Goal: Complete application form

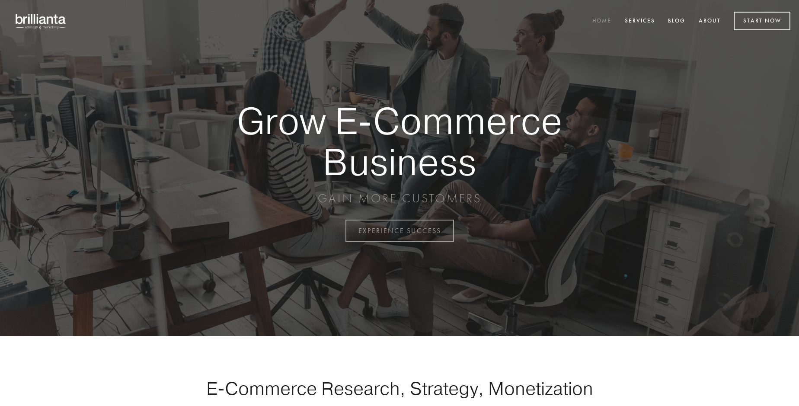
scroll to position [2266, 0]
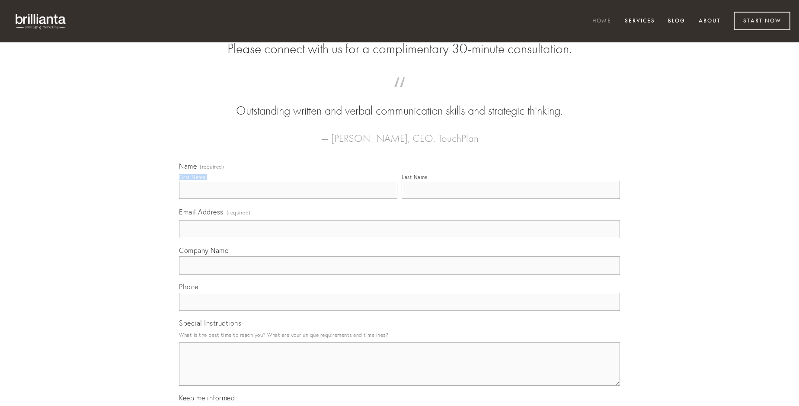
type input "[PERSON_NAME]"
click at [511, 199] on input "Last Name" at bounding box center [511, 190] width 218 height 18
type input "[PERSON_NAME]"
click at [400, 238] on input "Email Address (required)" at bounding box center [399, 229] width 441 height 18
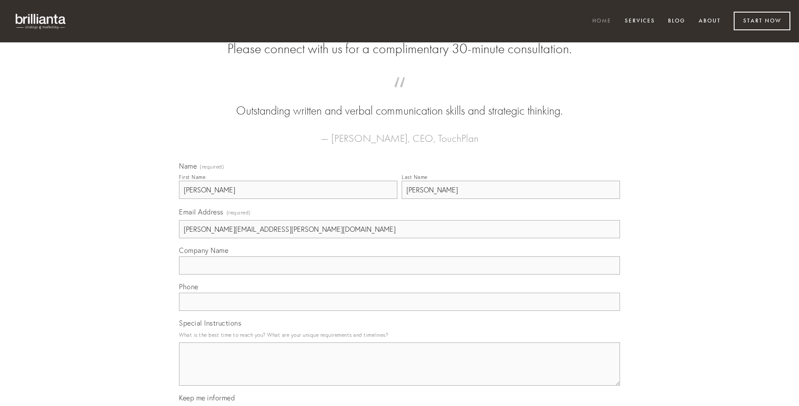
type input "[PERSON_NAME][EMAIL_ADDRESS][PERSON_NAME][DOMAIN_NAME]"
click at [400, 275] on input "Company Name" at bounding box center [399, 265] width 441 height 18
type input "temporibus"
click at [400, 311] on input "text" at bounding box center [399, 302] width 441 height 18
click at [400, 372] on textarea "Special Instructions" at bounding box center [399, 363] width 441 height 43
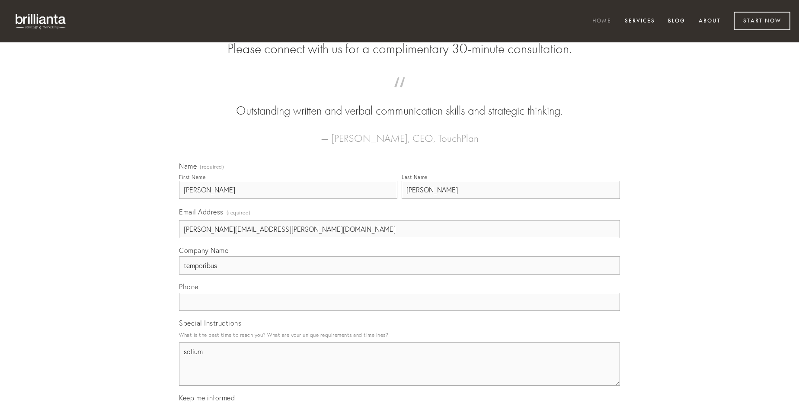
type textarea "solium"
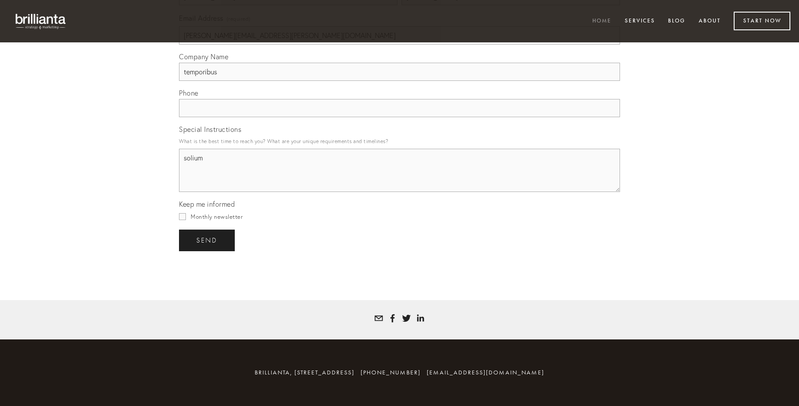
click at [208, 240] on span "send" at bounding box center [206, 241] width 21 height 8
